Goal: Task Accomplishment & Management: Manage account settings

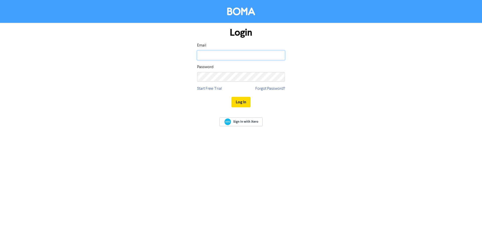
click at [231, 51] on input "email" at bounding box center [241, 56] width 88 height 10
type input "[PERSON_NAME][EMAIL_ADDRESS][PERSON_NAME][DOMAIN_NAME]"
click at [232, 97] on button "Log In" at bounding box center [241, 102] width 19 height 11
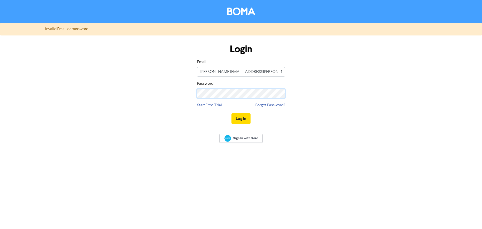
click at [179, 94] on div "Login Email [PERSON_NAME][EMAIL_ADDRESS][PERSON_NAME][DOMAIN_NAME] Password Sta…" at bounding box center [241, 83] width 286 height 89
click at [236, 117] on button "Log In" at bounding box center [241, 118] width 19 height 11
click at [273, 107] on link "Forgot Password?" at bounding box center [271, 105] width 30 height 6
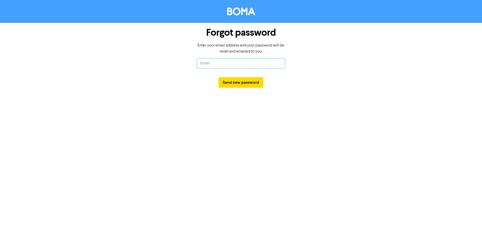
click at [221, 65] on input "text" at bounding box center [241, 64] width 88 height 10
click at [222, 65] on input "text" at bounding box center [241, 64] width 88 height 10
type input "julian.girolamo@jdgaccountants.com.au"
click at [247, 84] on button "Send new password" at bounding box center [241, 82] width 45 height 11
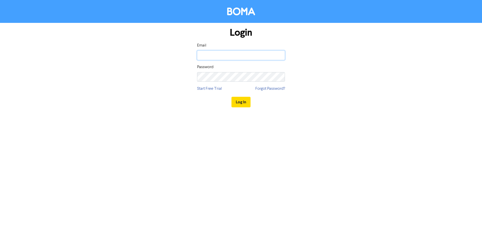
click at [236, 56] on input "email" at bounding box center [241, 56] width 88 height 10
type input "julian.girolamo@jdgaccountants.com.au"
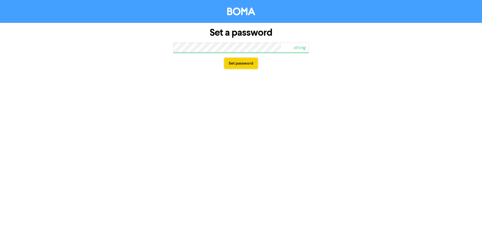
click at [243, 66] on button "Set password" at bounding box center [241, 63] width 33 height 11
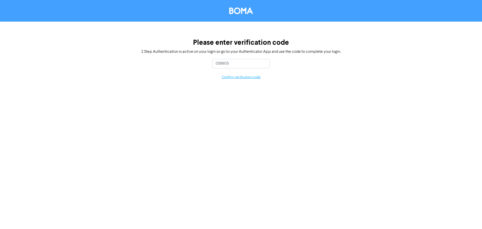
type input "059805"
click at [257, 78] on button "Confirm verification code" at bounding box center [241, 77] width 39 height 6
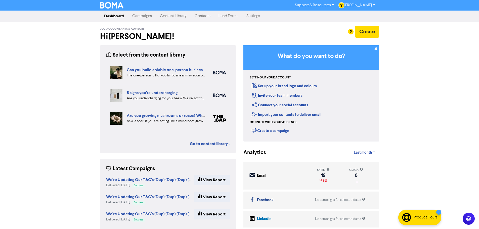
click at [173, 16] on link "Content Library" at bounding box center [173, 16] width 35 height 10
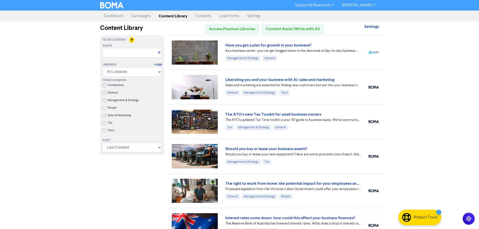
click at [152, 17] on link "Campaigns" at bounding box center [141, 16] width 28 height 10
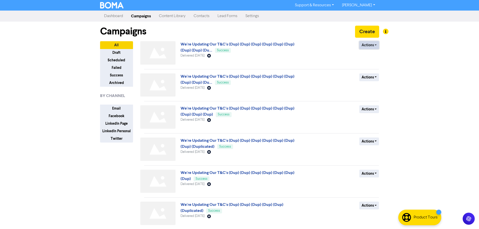
click at [363, 46] on button "Actions" at bounding box center [369, 45] width 20 height 8
click at [369, 45] on button "Actions" at bounding box center [369, 45] width 20 height 8
click at [373, 56] on button "Duplicate" at bounding box center [379, 56] width 40 height 8
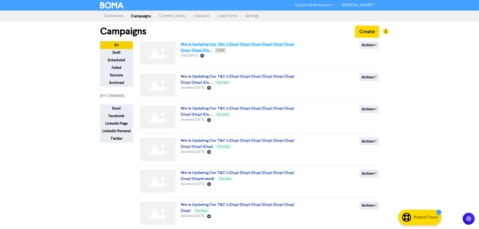
click at [254, 42] on link "We're Updating Our T&C's (Dup) (Dup) (Dup) (Dup) (Dup) (Dup) (Dup) (Dup) (Du..." at bounding box center [237, 47] width 114 height 11
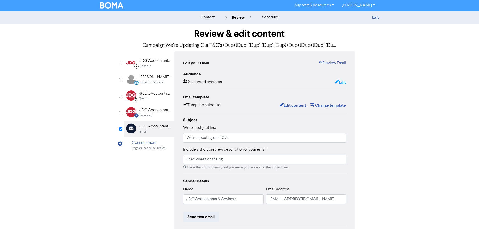
click at [340, 86] on button "Edit" at bounding box center [340, 82] width 12 height 7
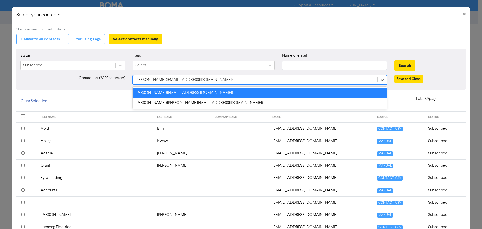
click at [380, 82] on icon at bounding box center [382, 79] width 5 height 5
click at [334, 91] on div "[PERSON_NAME] ([EMAIL_ADDRESS][DOMAIN_NAME])" at bounding box center [260, 93] width 255 height 10
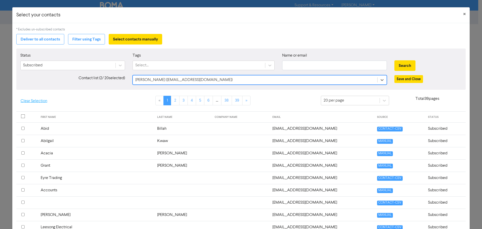
click at [42, 102] on button "Clear Selection" at bounding box center [33, 101] width 35 height 11
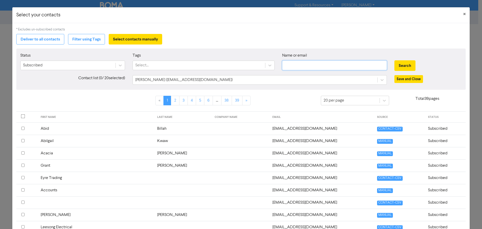
click at [293, 66] on input "text" at bounding box center [334, 66] width 105 height 10
click at [395, 60] on button "Search" at bounding box center [405, 65] width 21 height 11
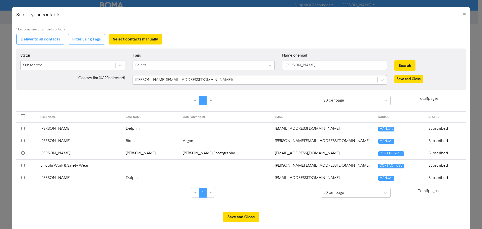
click at [278, 82] on div "[PERSON_NAME] ([EMAIL_ADDRESS][DOMAIN_NAME])" at bounding box center [255, 79] width 245 height 9
click at [300, 66] on input "[PERSON_NAME]" at bounding box center [334, 66] width 105 height 10
drag, startPoint x: 297, startPoint y: 66, endPoint x: 215, endPoint y: 64, distance: 81.9
click at [219, 66] on div "Status Subscribed Tags Select... Name or email [PERSON_NAME] Search" at bounding box center [241, 64] width 449 height 22
click at [395, 60] on button "Search" at bounding box center [405, 65] width 21 height 11
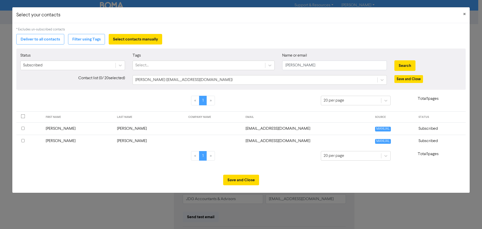
click at [20, 140] on th at bounding box center [29, 141] width 26 height 12
click at [22, 142] on input "checkbox" at bounding box center [22, 140] width 3 height 3
click at [22, 141] on input "checkbox" at bounding box center [22, 140] width 3 height 3
click at [346, 68] on input "[PERSON_NAME]" at bounding box center [334, 66] width 105 height 10
drag, startPoint x: 333, startPoint y: 66, endPoint x: 214, endPoint y: 74, distance: 119.3
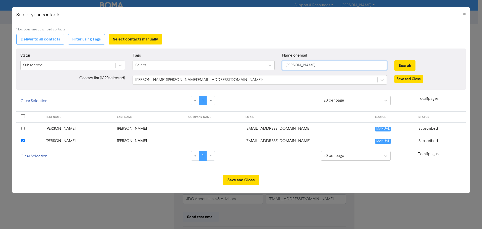
click at [214, 74] on div "Status Subscribed Tags Select... Name or email [PERSON_NAME] Search" at bounding box center [241, 64] width 449 height 22
click at [395, 60] on button "Search" at bounding box center [405, 65] width 21 height 11
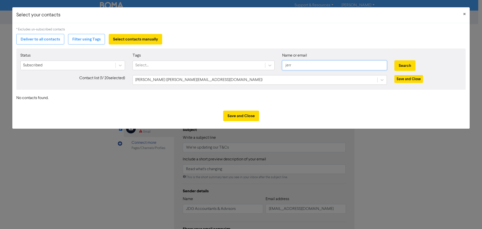
drag, startPoint x: 289, startPoint y: 66, endPoint x: 305, endPoint y: 68, distance: 16.3
click at [304, 68] on input "jerr" at bounding box center [334, 66] width 105 height 10
type input "jeer"
click at [395, 60] on button "Search" at bounding box center [405, 65] width 21 height 11
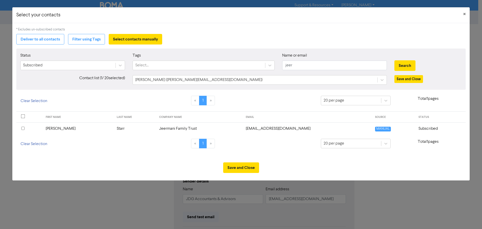
click at [23, 129] on input "checkbox" at bounding box center [22, 128] width 3 height 3
click at [247, 170] on button "Save and Close" at bounding box center [241, 167] width 36 height 11
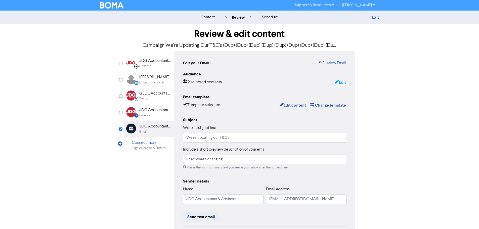
click at [344, 83] on button "Edit" at bounding box center [340, 82] width 12 height 7
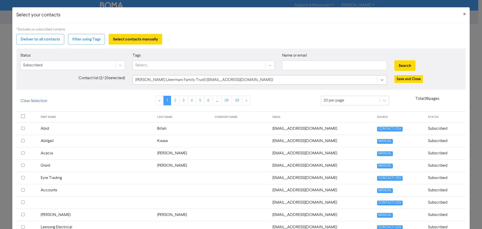
click at [380, 79] on icon at bounding box center [382, 79] width 5 height 5
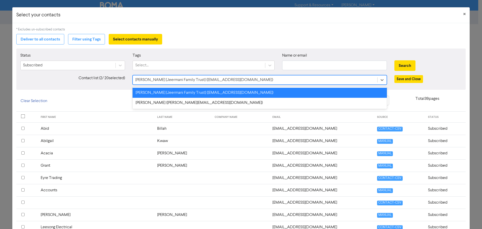
click at [428, 80] on div "Save and Close" at bounding box center [428, 80] width 75 height 10
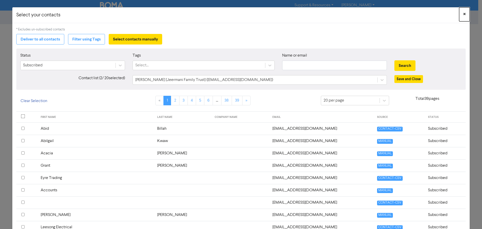
click at [460, 14] on button "×" at bounding box center [465, 14] width 11 height 14
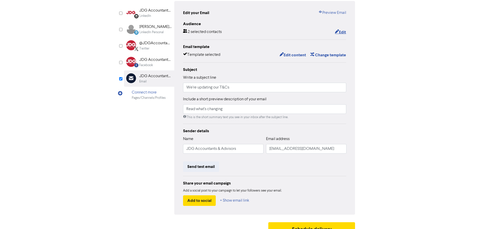
scroll to position [25, 0]
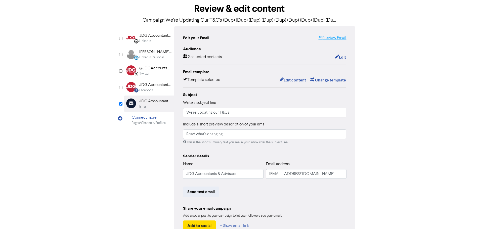
click at [333, 36] on link "Preview Email" at bounding box center [332, 38] width 28 height 6
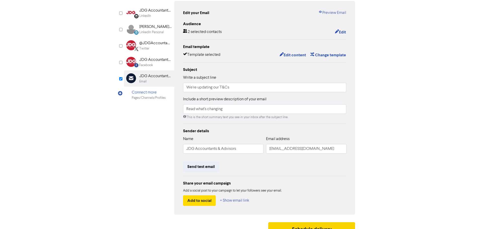
scroll to position [59, 0]
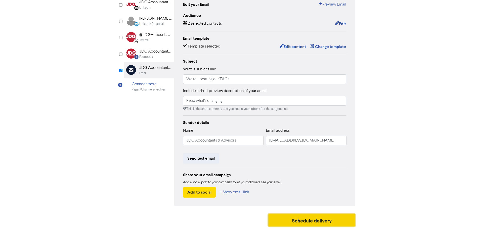
click at [318, 218] on button "Schedule delivery" at bounding box center [311, 220] width 87 height 13
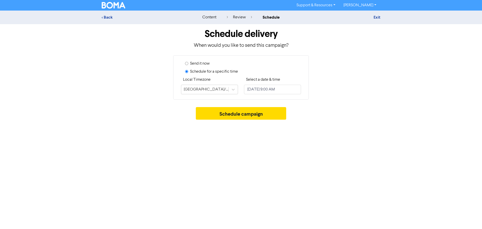
click at [204, 65] on label "Send it now" at bounding box center [200, 64] width 20 height 6
click at [188, 65] on input "Send it now" at bounding box center [186, 63] width 3 height 3
radio input "true"
radio input "false"
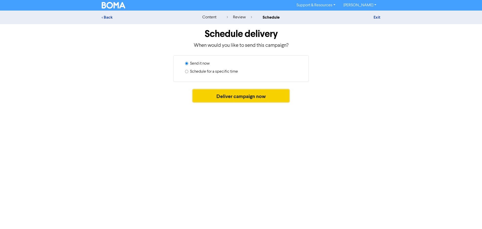
click at [249, 92] on button "Deliver campaign now" at bounding box center [241, 95] width 97 height 13
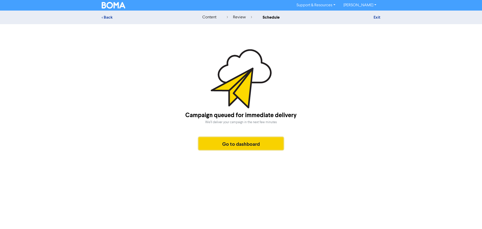
click at [255, 143] on button "Go to dashboard" at bounding box center [241, 143] width 85 height 13
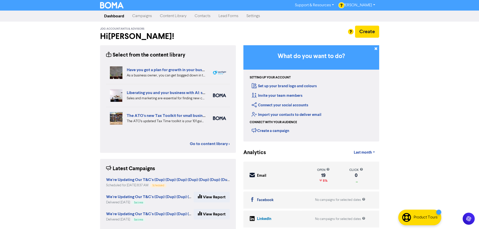
click at [142, 15] on link "Campaigns" at bounding box center [142, 16] width 28 height 10
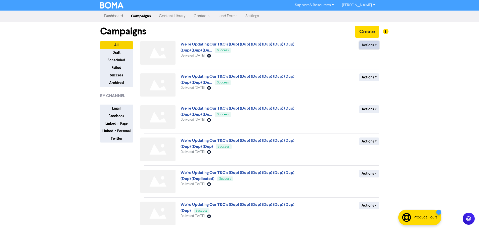
click at [371, 45] on button "Actions" at bounding box center [369, 45] width 20 height 8
click at [372, 58] on button "Duplicate" at bounding box center [379, 56] width 40 height 8
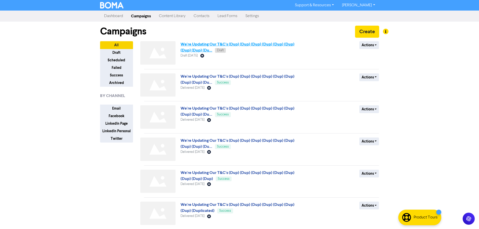
click at [236, 46] on link "We're Updating Our T&C's (Dup) (Dup) (Dup) (Dup) (Dup) (Dup) (Dup) (Dup) (Du..." at bounding box center [237, 47] width 114 height 11
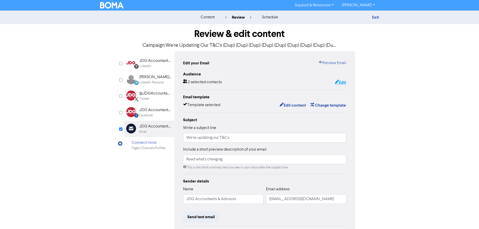
click at [344, 81] on button "Edit" at bounding box center [340, 82] width 12 height 7
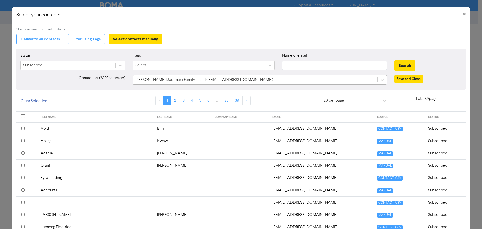
click at [224, 84] on div "[PERSON_NAME] [Jeermani Family Trust] ([EMAIL_ADDRESS][DOMAIN_NAME])" at bounding box center [255, 79] width 245 height 9
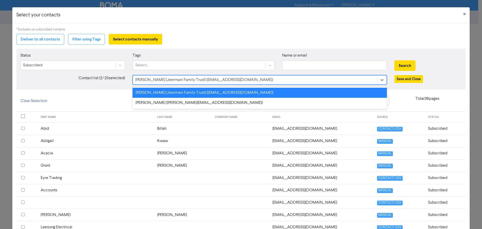
click at [224, 84] on div "[PERSON_NAME] [Jeermani Family Trust] ([EMAIL_ADDRESS][DOMAIN_NAME])" at bounding box center [255, 79] width 245 height 9
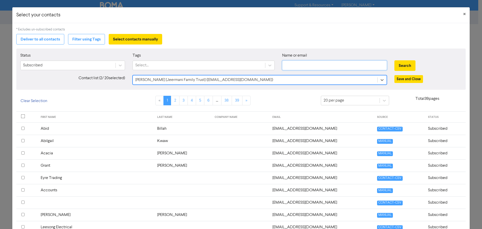
click at [306, 65] on input "text" at bounding box center [334, 66] width 105 height 10
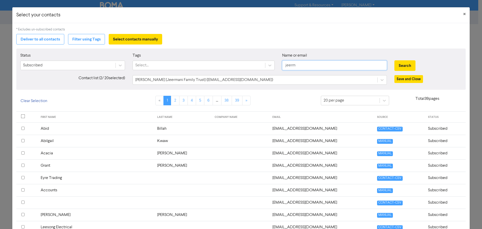
click at [395, 60] on button "Search" at bounding box center [405, 65] width 21 height 11
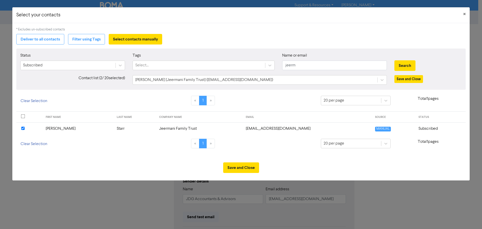
click at [23, 128] on input "checkbox" at bounding box center [22, 128] width 3 height 3
click at [308, 68] on input "jeerm" at bounding box center [334, 66] width 105 height 10
drag, startPoint x: 312, startPoint y: 67, endPoint x: 225, endPoint y: 66, distance: 86.9
click at [225, 66] on div "Status Subscribed Tags Select... Name or email jeerm Search" at bounding box center [241, 64] width 449 height 22
click at [395, 60] on button "Search" at bounding box center [405, 65] width 21 height 11
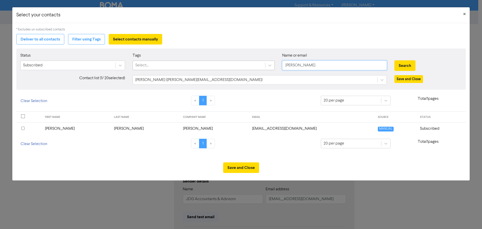
drag, startPoint x: 311, startPoint y: 66, endPoint x: 255, endPoint y: 65, distance: 56.3
click at [255, 65] on div "Status Subscribed Tags Select... Name or email [PERSON_NAME] Search" at bounding box center [241, 64] width 449 height 22
type input "swan"
click at [395, 60] on button "Search" at bounding box center [405, 65] width 21 height 11
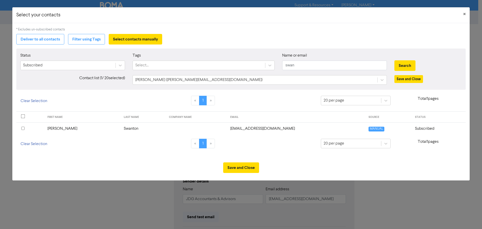
click at [23, 128] on input "checkbox" at bounding box center [22, 128] width 3 height 3
click at [246, 168] on button "Save and Close" at bounding box center [241, 167] width 36 height 11
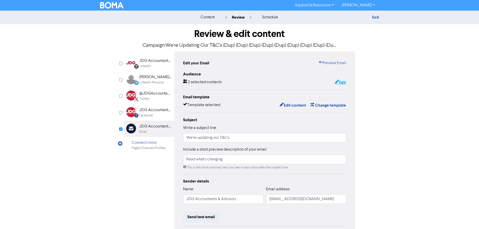
click at [340, 83] on button "Edit" at bounding box center [340, 82] width 12 height 7
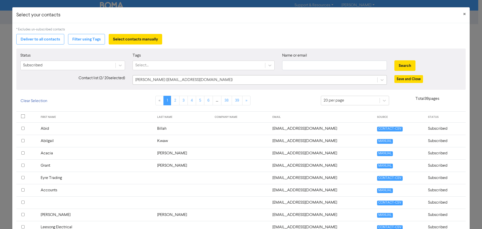
click at [331, 81] on div "[PERSON_NAME] ([EMAIL_ADDRESS][DOMAIN_NAME])" at bounding box center [255, 79] width 245 height 9
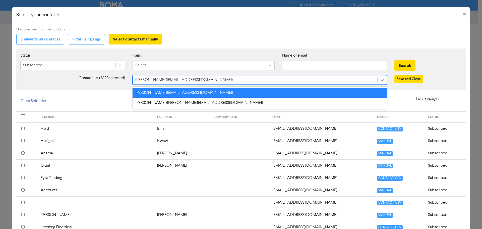
click at [331, 81] on div "[PERSON_NAME] ([EMAIL_ADDRESS][DOMAIN_NAME])" at bounding box center [255, 79] width 245 height 9
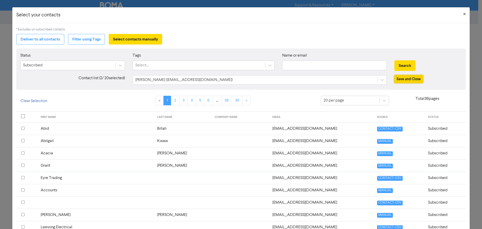
click at [407, 79] on button "Save and Close" at bounding box center [409, 79] width 29 height 8
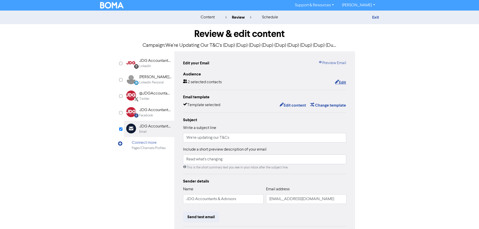
scroll to position [59, 0]
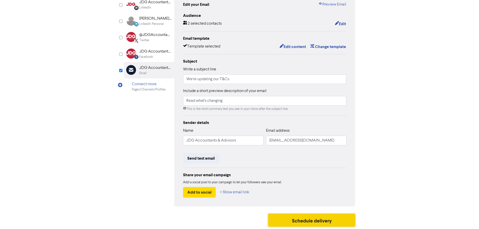
click at [303, 219] on button "Schedule delivery" at bounding box center [311, 220] width 87 height 13
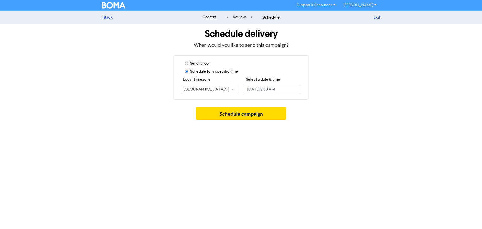
click at [208, 64] on label "Send it now" at bounding box center [200, 64] width 20 height 6
click at [188, 64] on input "Send it now" at bounding box center [186, 63] width 3 height 3
radio input "true"
radio input "false"
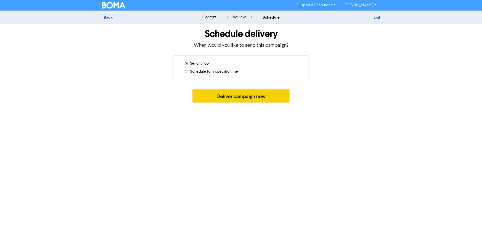
click at [256, 99] on button "Deliver campaign now" at bounding box center [241, 95] width 97 height 13
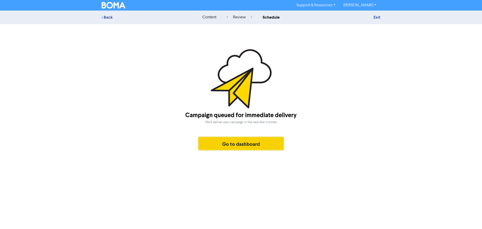
click at [259, 147] on button "Go to dashboard" at bounding box center [241, 143] width 85 height 13
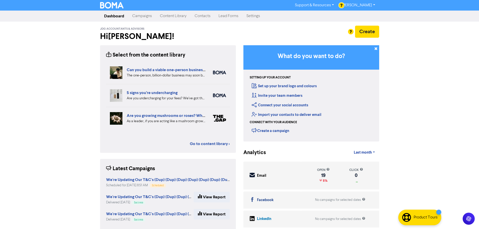
click at [463, 87] on div "Support & Resources Video Tutorials FAQ & Guides Marketing Education [PERSON_NA…" at bounding box center [239, 114] width 479 height 229
click at [142, 12] on link "Campaigns" at bounding box center [142, 16] width 28 height 10
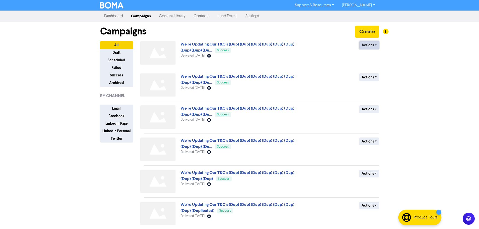
click at [369, 44] on button "Actions" at bounding box center [369, 45] width 20 height 8
click at [371, 58] on button "Duplicate" at bounding box center [379, 56] width 40 height 8
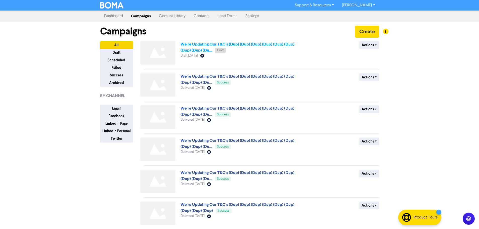
click at [232, 43] on link "We're Updating Our T&C's (Dup) (Dup) (Dup) (Dup) (Dup) (Dup) (Dup) (Dup) (Du..." at bounding box center [237, 47] width 114 height 11
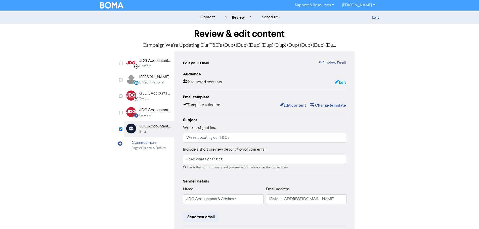
click at [340, 83] on button "Edit" at bounding box center [340, 82] width 12 height 7
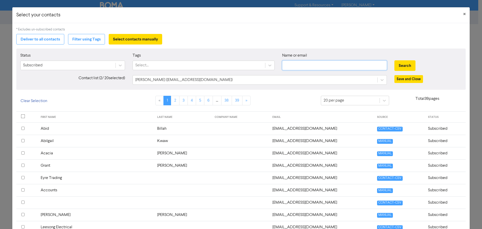
click at [294, 65] on input "text" at bounding box center [334, 66] width 105 height 10
click at [395, 60] on button "Search" at bounding box center [405, 65] width 21 height 11
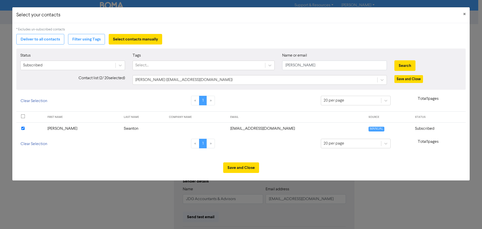
click at [24, 128] on input "checkbox" at bounding box center [22, 128] width 3 height 3
drag, startPoint x: 308, startPoint y: 65, endPoint x: 248, endPoint y: 60, distance: 60.1
click at [248, 60] on div "Status Subscribed Tags Select... Name or email [PERSON_NAME] Search" at bounding box center [241, 64] width 449 height 22
type input "[PERSON_NAME]"
click at [395, 60] on button "Search" at bounding box center [405, 65] width 21 height 11
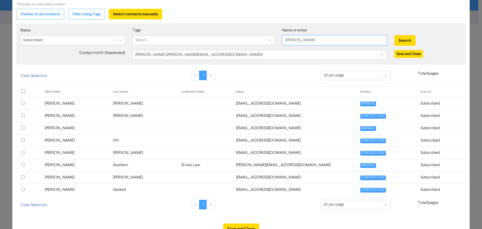
scroll to position [45, 0]
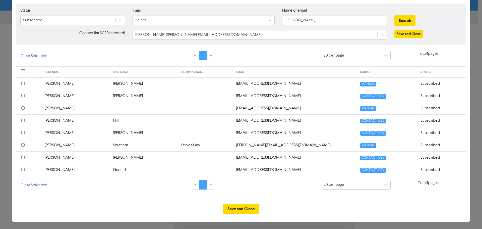
click at [24, 156] on input "checkbox" at bounding box center [22, 157] width 3 height 3
click at [251, 209] on button "Save and Close" at bounding box center [241, 209] width 36 height 11
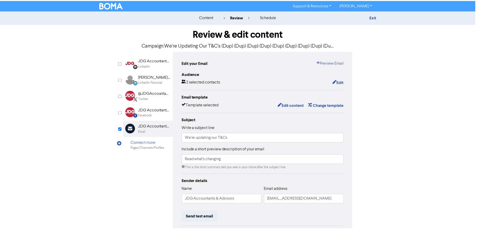
scroll to position [0, 0]
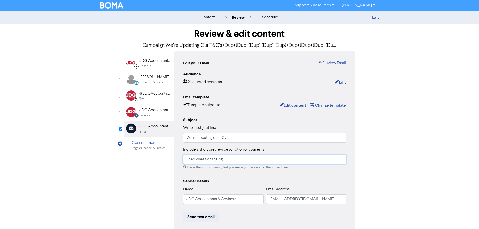
drag, startPoint x: 231, startPoint y: 158, endPoint x: 134, endPoint y: 159, distance: 97.0
click at [134, 159] on div "LinkedIn Page Created with Sketch. JDG Accountants and Advisors LinkedIn Linked…" at bounding box center [239, 158] width 231 height 214
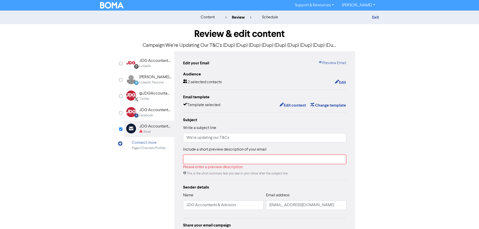
click at [411, 142] on div "content review schedule Exit Review & edit content Campaign: We're Updating Our…" at bounding box center [239, 145] width 479 height 269
click at [204, 158] on input "text" at bounding box center [264, 160] width 163 height 10
drag, startPoint x: 202, startPoint y: 134, endPoint x: 142, endPoint y: 129, distance: 60.3
click at [142, 129] on div "LinkedIn Page Created with Sketch. JDG Accountants and Advisors LinkedIn Linked…" at bounding box center [239, 153] width 231 height 205
click at [201, 160] on input "text" at bounding box center [264, 160] width 163 height 10
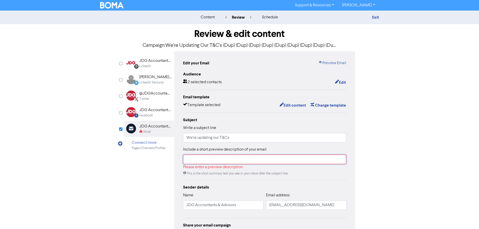
paste input "We're updating our T&Cs"
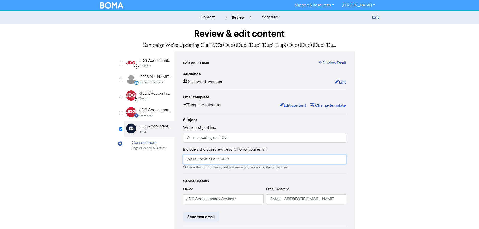
type input "We're updating our T&Cs"
click at [375, 167] on div "Review & edit content Campaign: We're Updating Our T&C's (Dup) (Dup) (Dup) (Dup…" at bounding box center [239, 155] width 286 height 263
click at [342, 83] on button "Edit" at bounding box center [340, 82] width 12 height 7
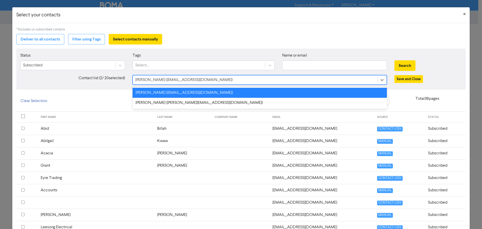
click at [241, 80] on div "[PERSON_NAME] ([EMAIL_ADDRESS][DOMAIN_NAME])" at bounding box center [255, 79] width 245 height 9
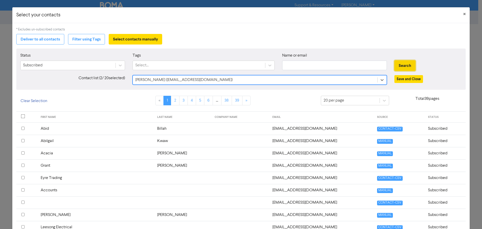
click at [400, 67] on button "Search" at bounding box center [405, 65] width 21 height 11
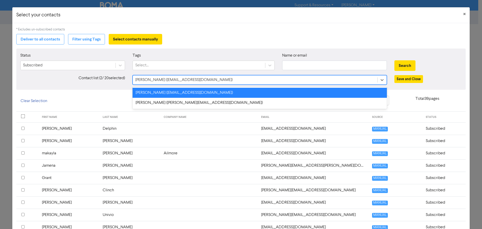
click at [372, 76] on div "[PERSON_NAME] ([EMAIL_ADDRESS][DOMAIN_NAME])" at bounding box center [255, 79] width 245 height 9
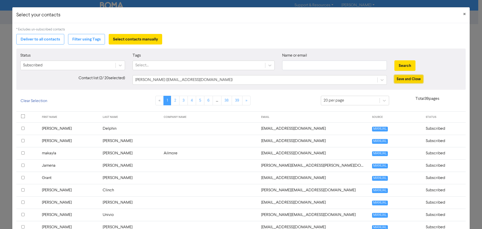
click at [410, 81] on button "Save and Close" at bounding box center [409, 79] width 29 height 8
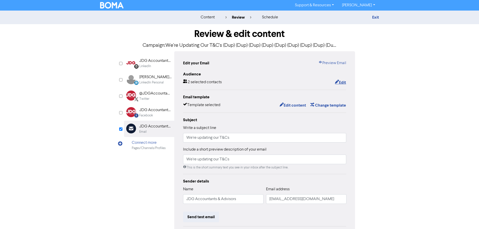
scroll to position [59, 0]
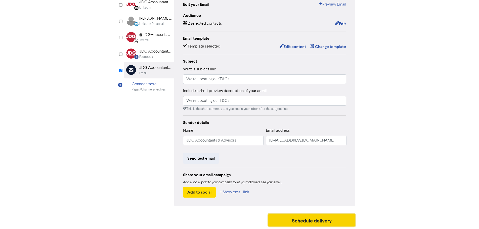
click at [300, 218] on button "Schedule delivery" at bounding box center [311, 220] width 87 height 13
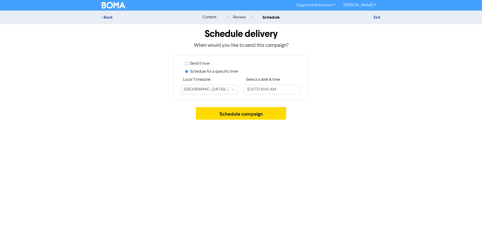
click at [202, 66] on label "Send it now" at bounding box center [200, 64] width 20 height 6
click at [188, 65] on input "Send it now" at bounding box center [186, 63] width 3 height 3
radio input "true"
radio input "false"
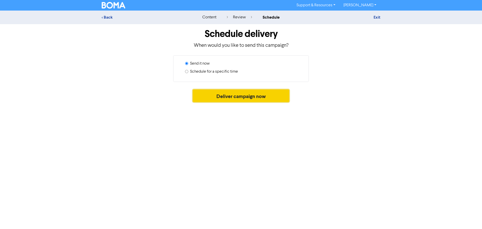
click at [234, 96] on button "Deliver campaign now" at bounding box center [241, 95] width 97 height 13
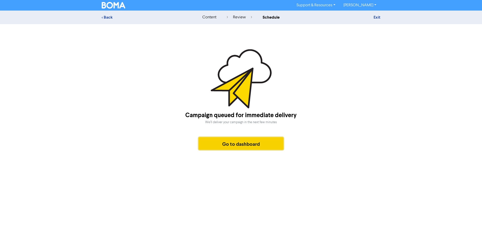
click at [250, 141] on button "Go to dashboard" at bounding box center [241, 143] width 85 height 13
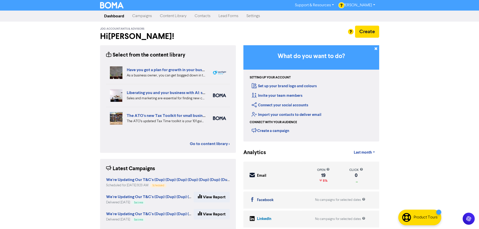
click at [139, 16] on link "Campaigns" at bounding box center [142, 16] width 28 height 10
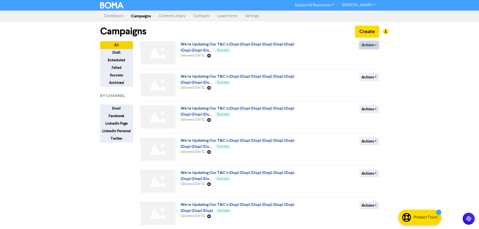
click at [374, 44] on button "Actions" at bounding box center [369, 45] width 20 height 8
click at [371, 56] on button "Duplicate" at bounding box center [379, 56] width 40 height 8
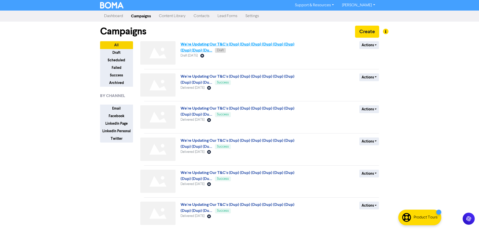
click at [219, 45] on link "We're Updating Our T&C's (Dup) (Dup) (Dup) (Dup) (Dup) (Dup) (Dup) (Dup) (Du..." at bounding box center [237, 47] width 114 height 11
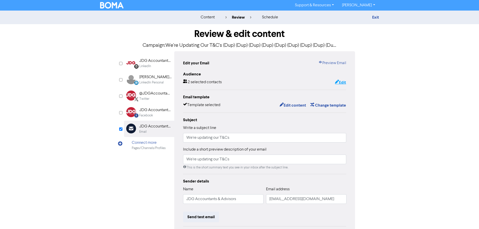
click at [339, 79] on button "Edit" at bounding box center [340, 82] width 12 height 7
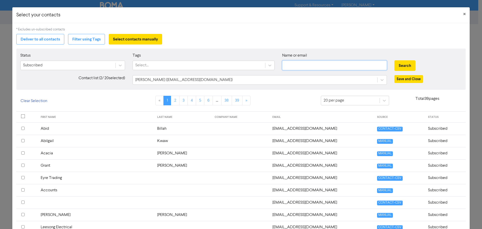
click at [306, 66] on input "text" at bounding box center [334, 66] width 105 height 10
click at [395, 60] on button "Search" at bounding box center [405, 65] width 21 height 11
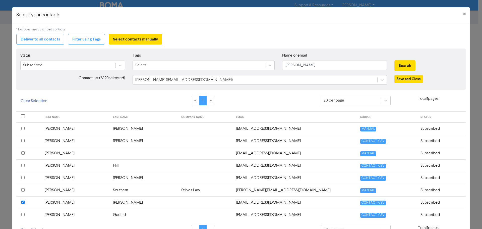
click at [23, 203] on input "checkbox" at bounding box center [22, 202] width 3 height 3
drag, startPoint x: 302, startPoint y: 66, endPoint x: 267, endPoint y: 63, distance: 35.1
click at [267, 63] on div "Status Subscribed Tags Select... Name or email [PERSON_NAME] Search" at bounding box center [241, 64] width 449 height 22
type input "[PERSON_NAME]"
click at [395, 60] on button "Search" at bounding box center [405, 65] width 21 height 11
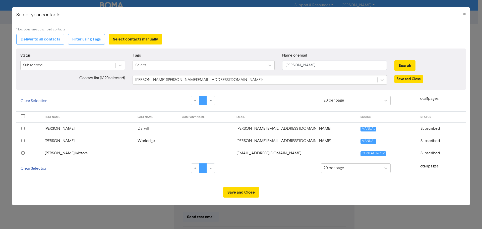
click at [24, 142] on input "checkbox" at bounding box center [22, 140] width 3 height 3
click at [241, 193] on button "Save and Close" at bounding box center [241, 192] width 36 height 11
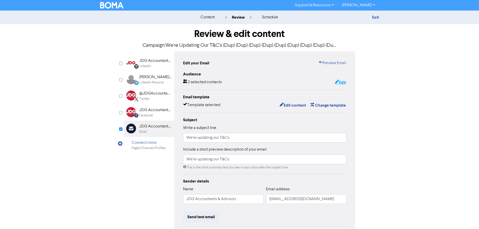
click at [345, 83] on button "Edit" at bounding box center [340, 82] width 12 height 7
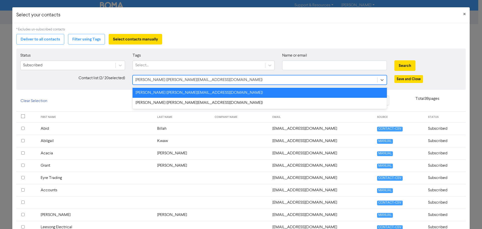
click at [324, 81] on div "[PERSON_NAME] ([PERSON_NAME][EMAIL_ADDRESS][DOMAIN_NAME])" at bounding box center [255, 79] width 245 height 9
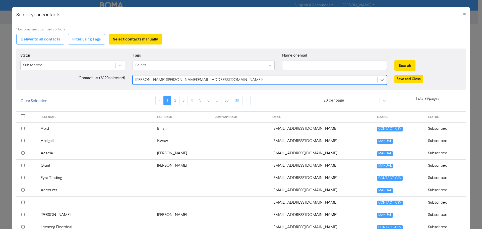
click at [324, 81] on div "[PERSON_NAME] ([PERSON_NAME][EMAIL_ADDRESS][DOMAIN_NAME])" at bounding box center [255, 79] width 245 height 9
click at [405, 79] on button "Save and Close" at bounding box center [409, 79] width 29 height 8
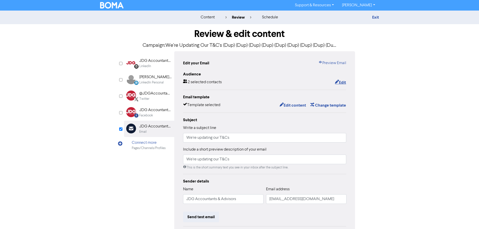
scroll to position [59, 0]
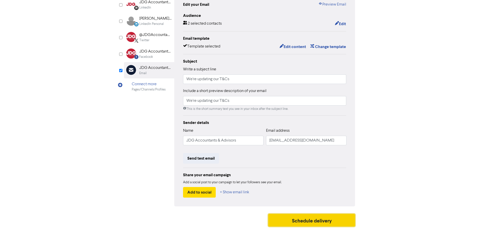
click at [304, 222] on button "Schedule delivery" at bounding box center [311, 220] width 87 height 13
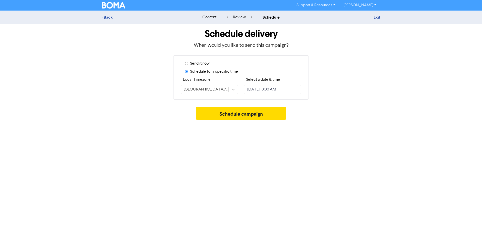
click at [201, 64] on label "Send it now" at bounding box center [200, 64] width 20 height 6
click at [188, 64] on input "Send it now" at bounding box center [186, 63] width 3 height 3
radio input "true"
radio input "false"
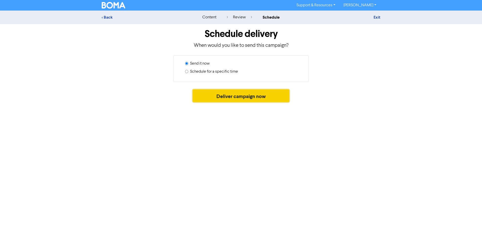
click at [245, 96] on button "Deliver campaign now" at bounding box center [241, 95] width 97 height 13
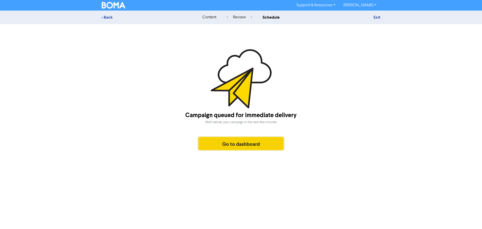
click at [245, 139] on button "Go to dashboard" at bounding box center [241, 143] width 85 height 13
